Goal: Information Seeking & Learning: Learn about a topic

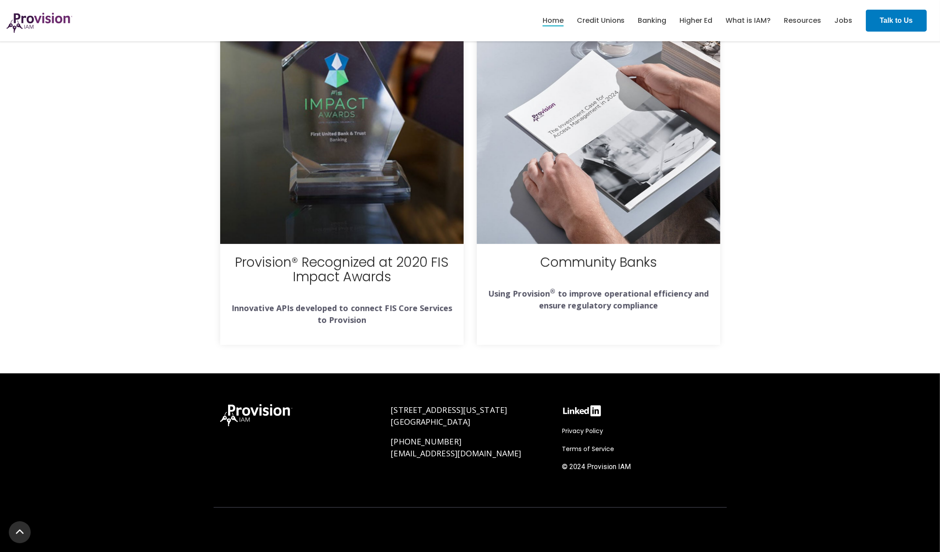
scroll to position [3088, 0]
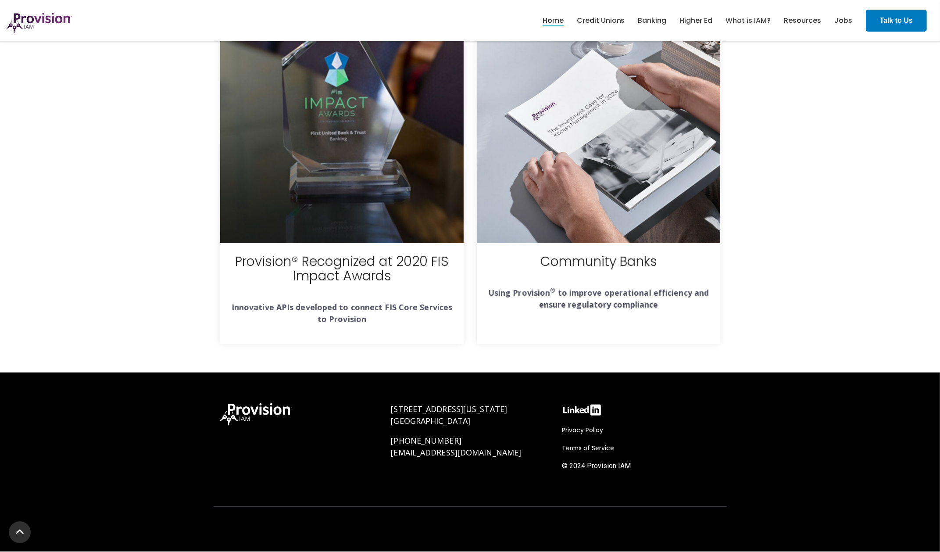
drag, startPoint x: 486, startPoint y: 422, endPoint x: 392, endPoint y: 413, distance: 94.2
click at [392, 413] on p "[STREET_ADDRESS][US_STATE]" at bounding box center [470, 415] width 158 height 24
copy link "[STREET_ADDRESS][US_STATE]"
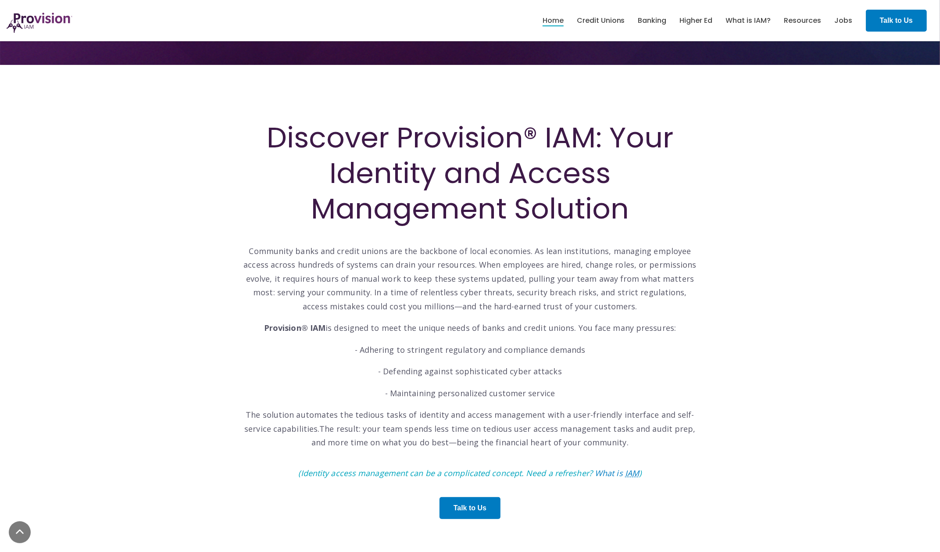
scroll to position [304, 0]
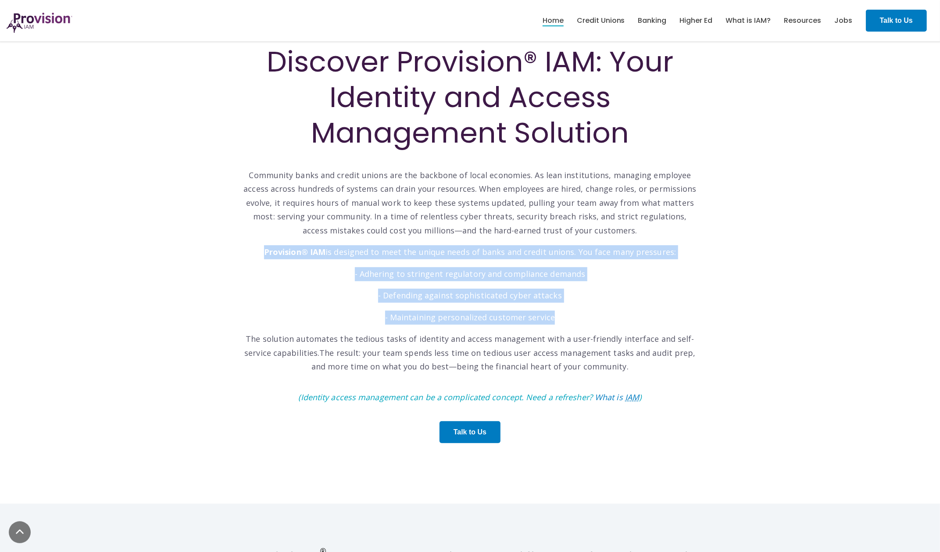
drag, startPoint x: 269, startPoint y: 252, endPoint x: 556, endPoint y: 323, distance: 295.9
click at [556, 323] on div "Discover Provision® IAM: Your Identity and Access Management Solution Community…" at bounding box center [470, 248] width 456 height 408
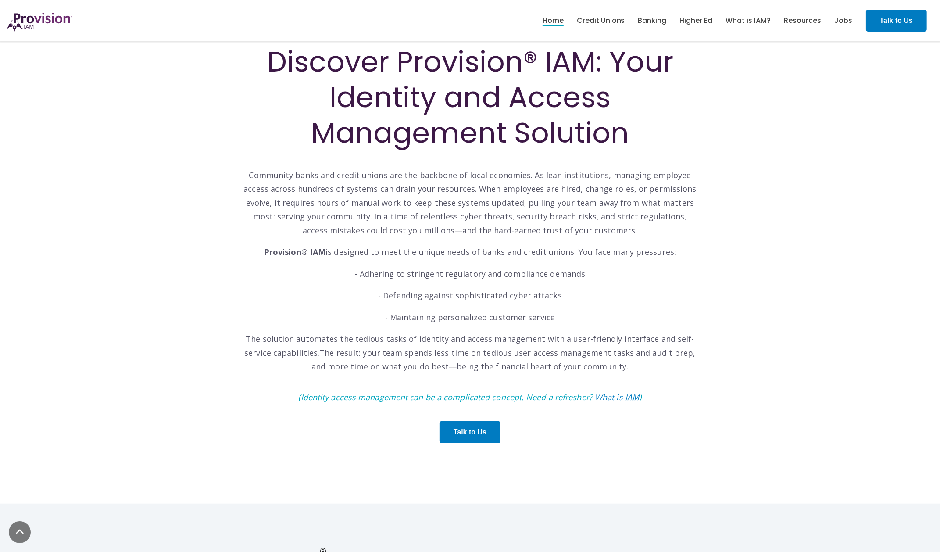
click at [294, 342] on span "The solution automates the tedious tasks of identity and access management with…" at bounding box center [469, 345] width 450 height 25
drag, startPoint x: 270, startPoint y: 253, endPoint x: 618, endPoint y: 366, distance: 365.9
click at [618, 366] on div "Discover Provision® IAM: Your Identity and Access Management Solution Community…" at bounding box center [470, 248] width 456 height 408
copy div "Provision® IAM is designed to meet the unique needs of banks and credit unions.…"
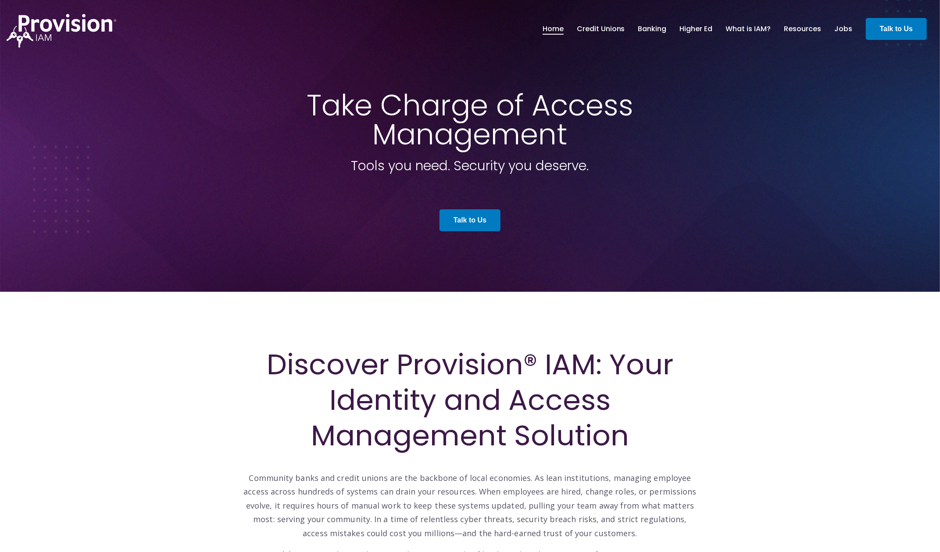
scroll to position [0, 0]
